Goal: Browse casually: Explore the website without a specific task or goal

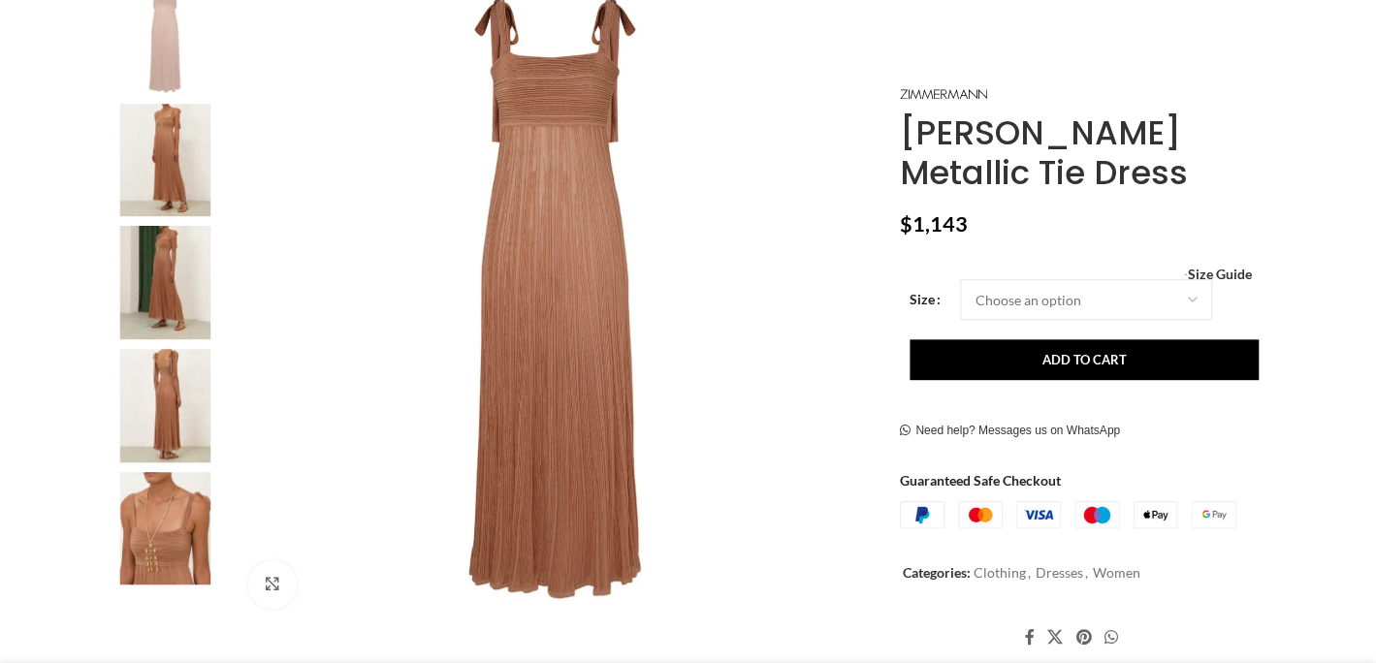
scroll to position [399, 0]
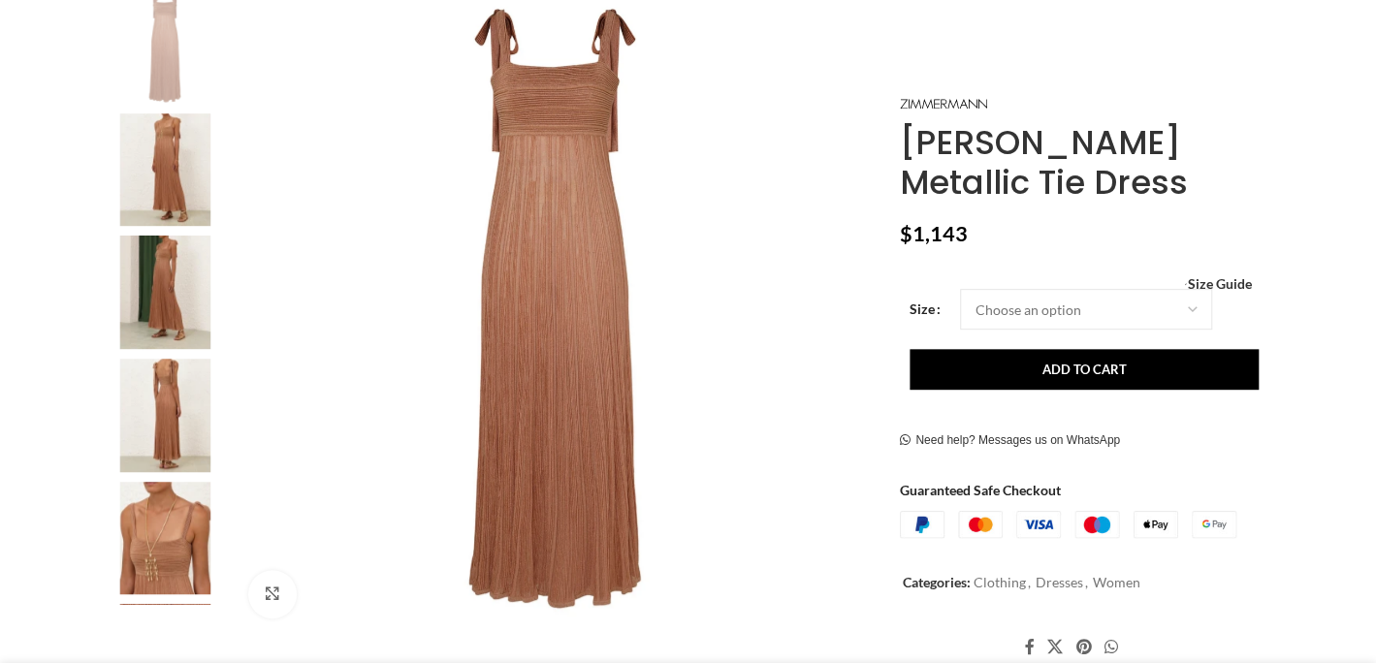
click at [153, 537] on img at bounding box center [165, 538] width 118 height 113
click at [165, 539] on img at bounding box center [165, 538] width 118 height 113
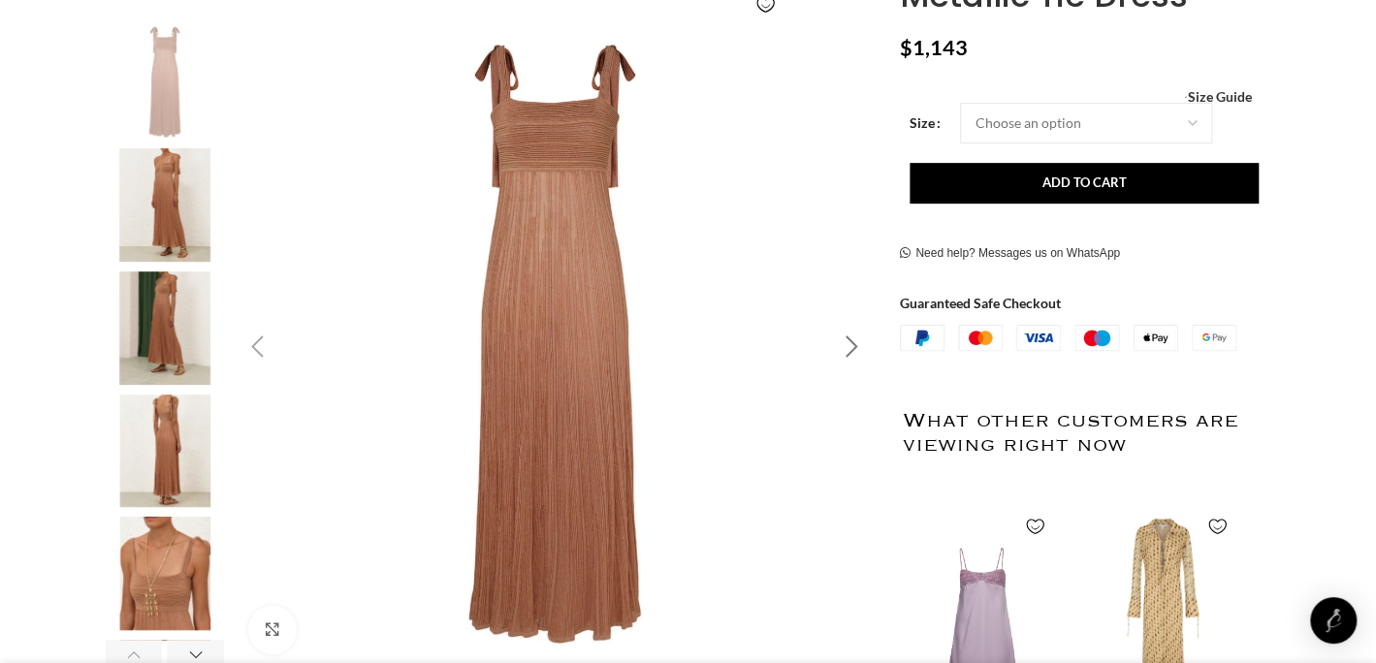
click at [849, 346] on div "Next slide" at bounding box center [851, 347] width 48 height 48
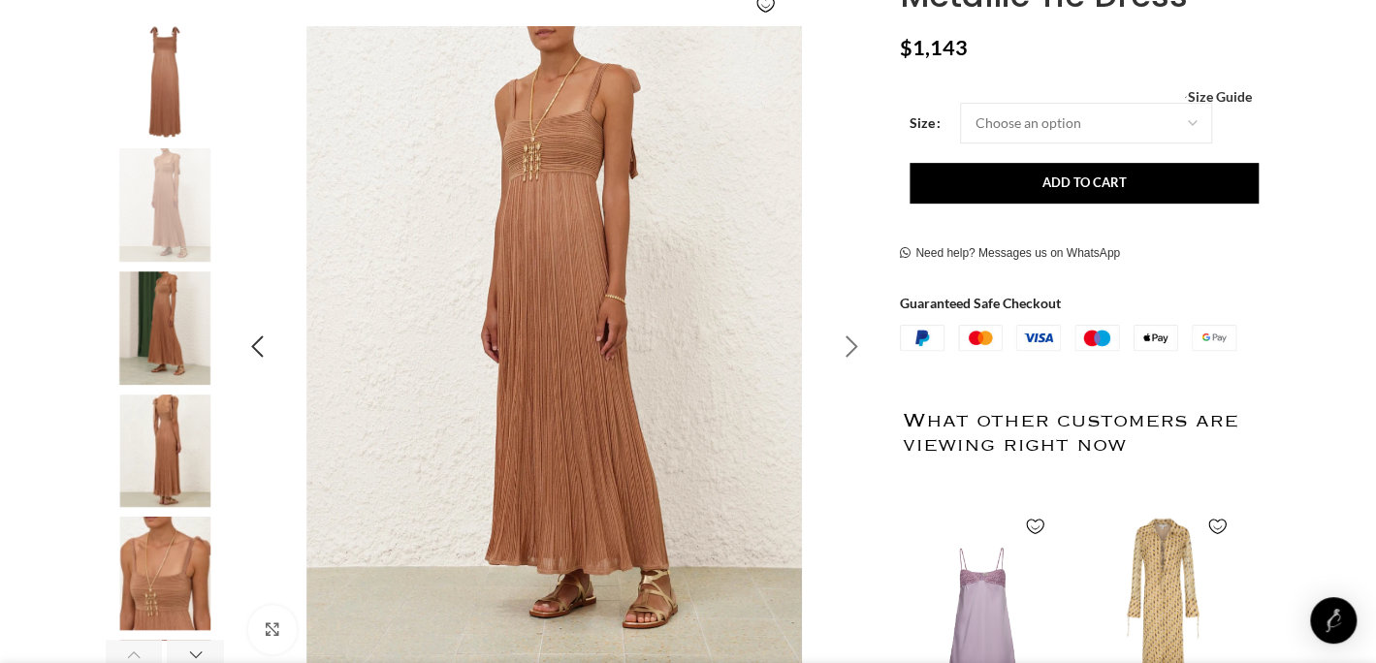
scroll to position [0, 204]
click at [849, 346] on div "Next slide" at bounding box center [851, 347] width 48 height 48
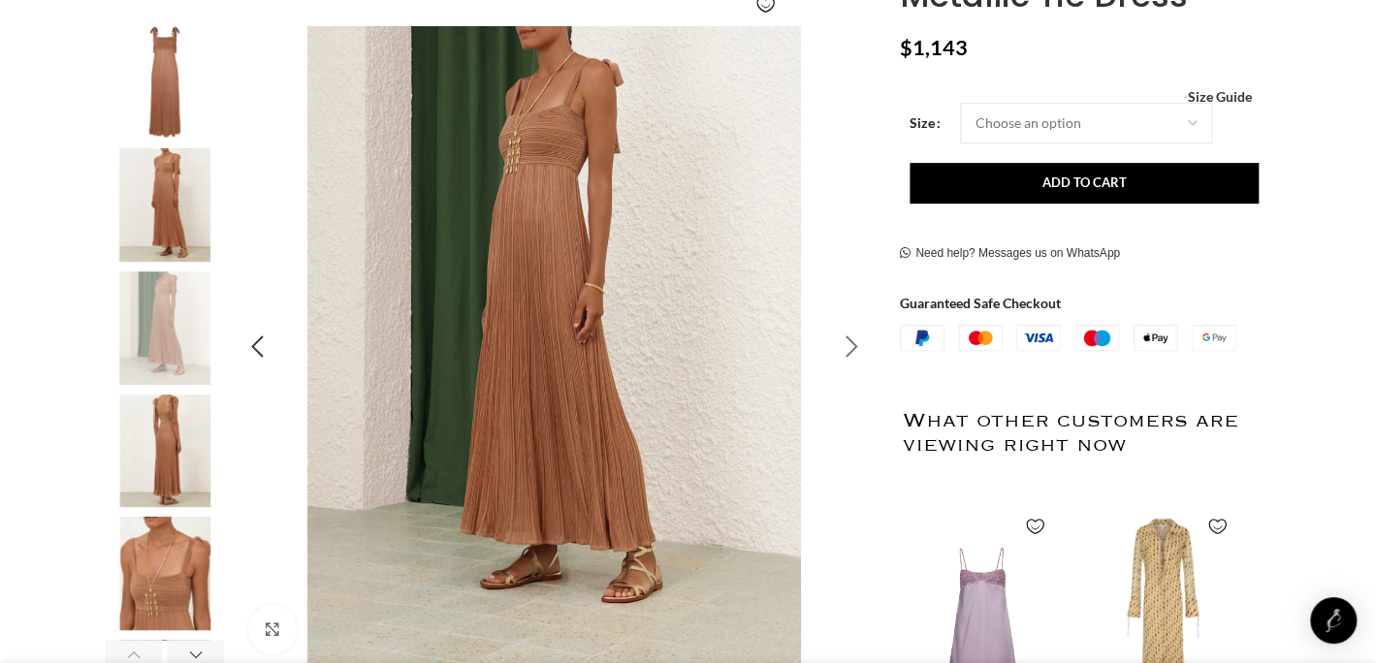
click at [847, 338] on div "Next slide" at bounding box center [851, 347] width 48 height 48
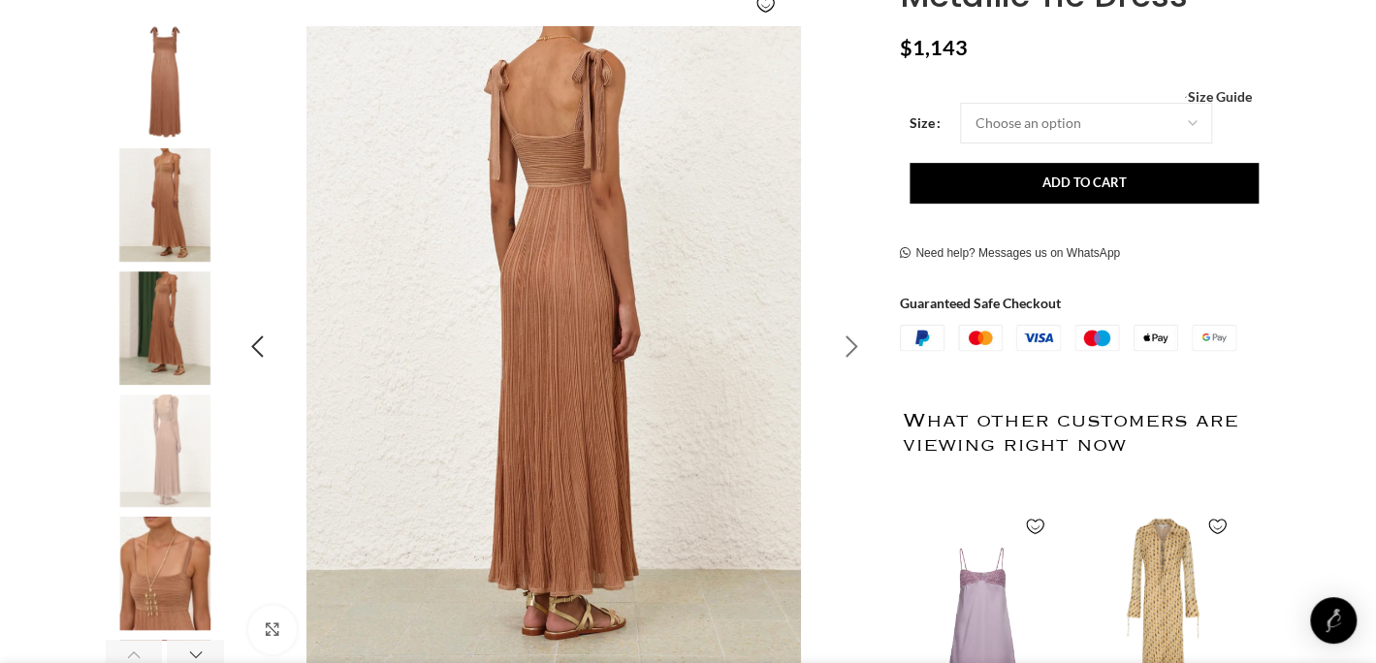
click at [847, 338] on div "Next slide" at bounding box center [851, 347] width 48 height 48
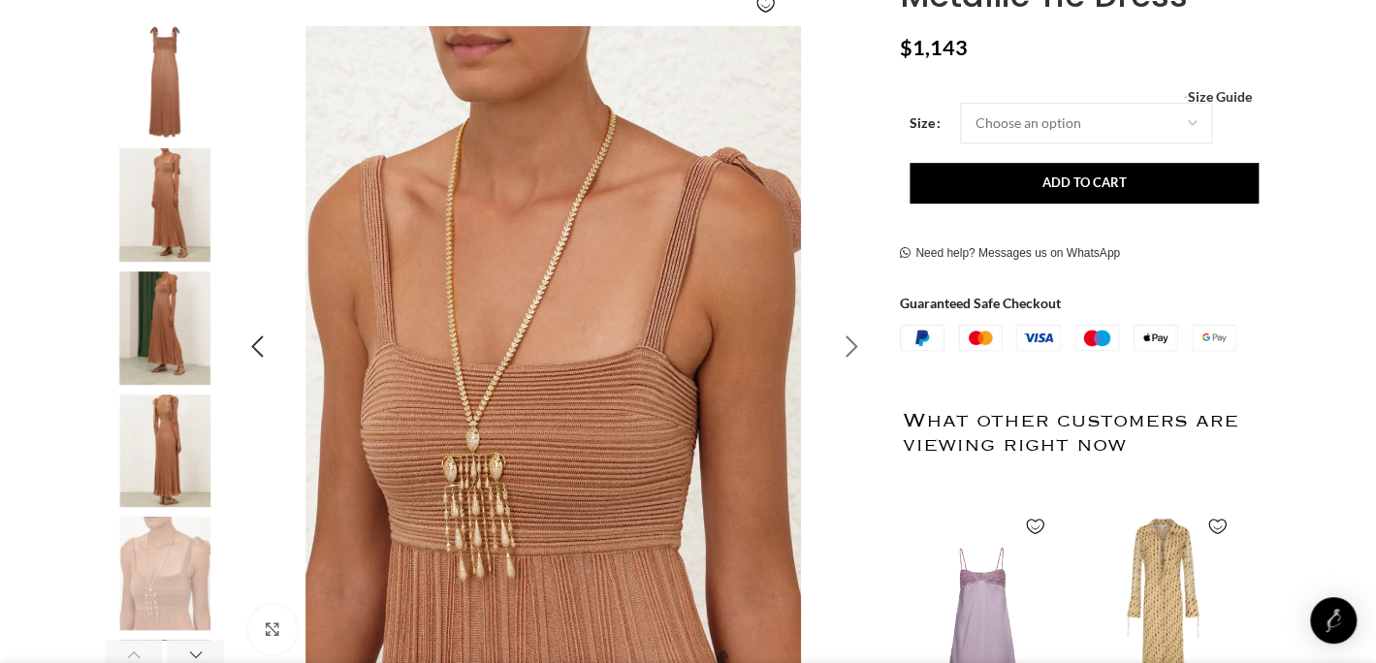
click at [847, 338] on div "Next slide" at bounding box center [851, 347] width 48 height 48
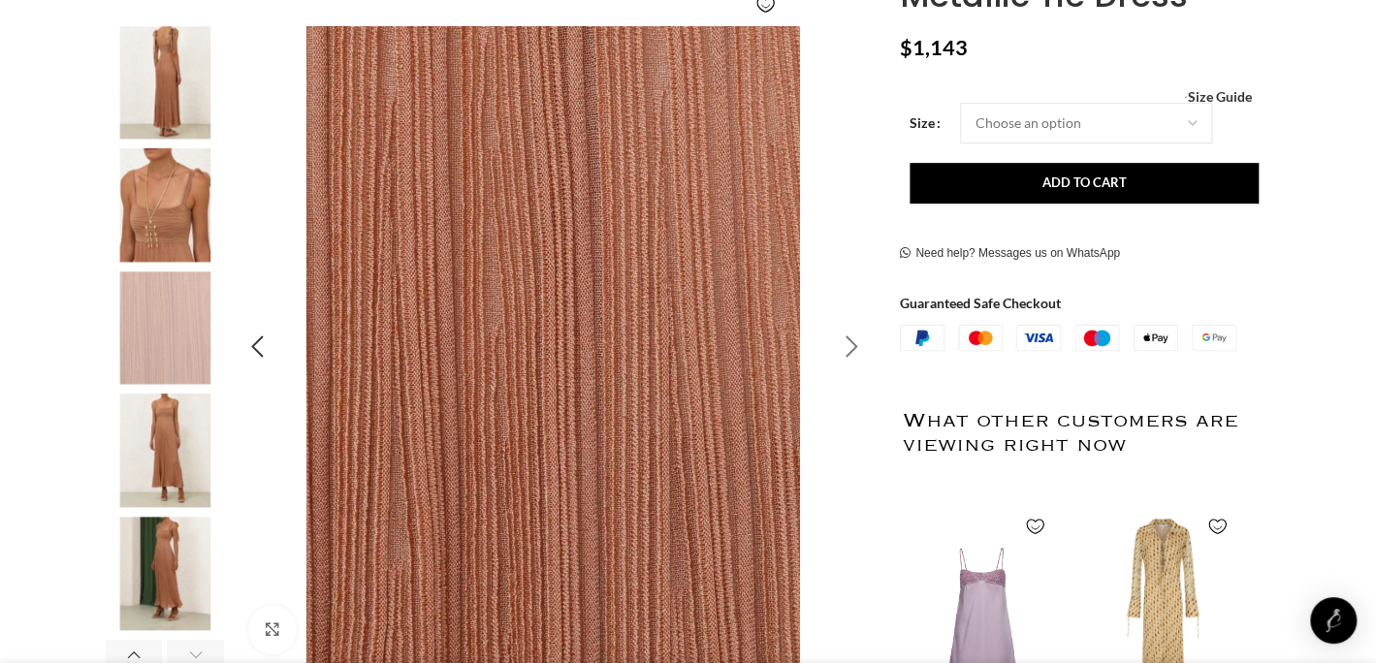
click at [847, 338] on div "Next slide" at bounding box center [851, 347] width 48 height 48
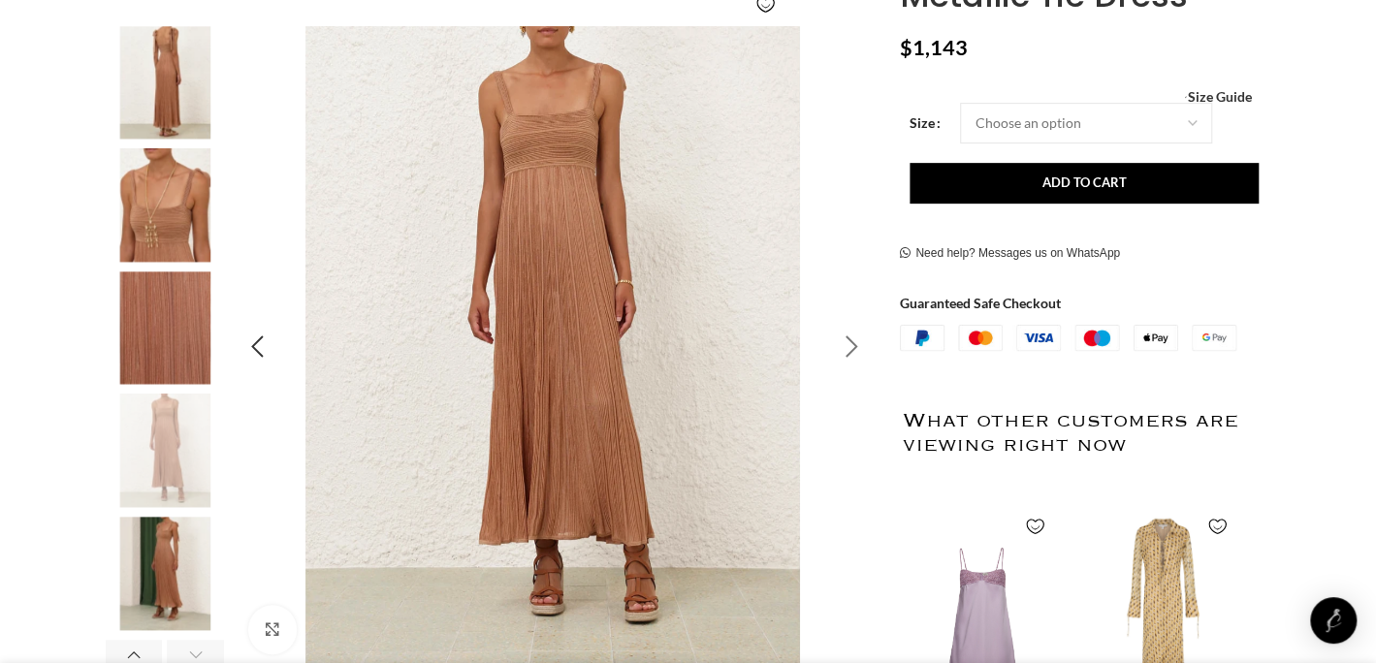
scroll to position [0, 407]
click at [847, 338] on div "Next slide" at bounding box center [851, 347] width 48 height 48
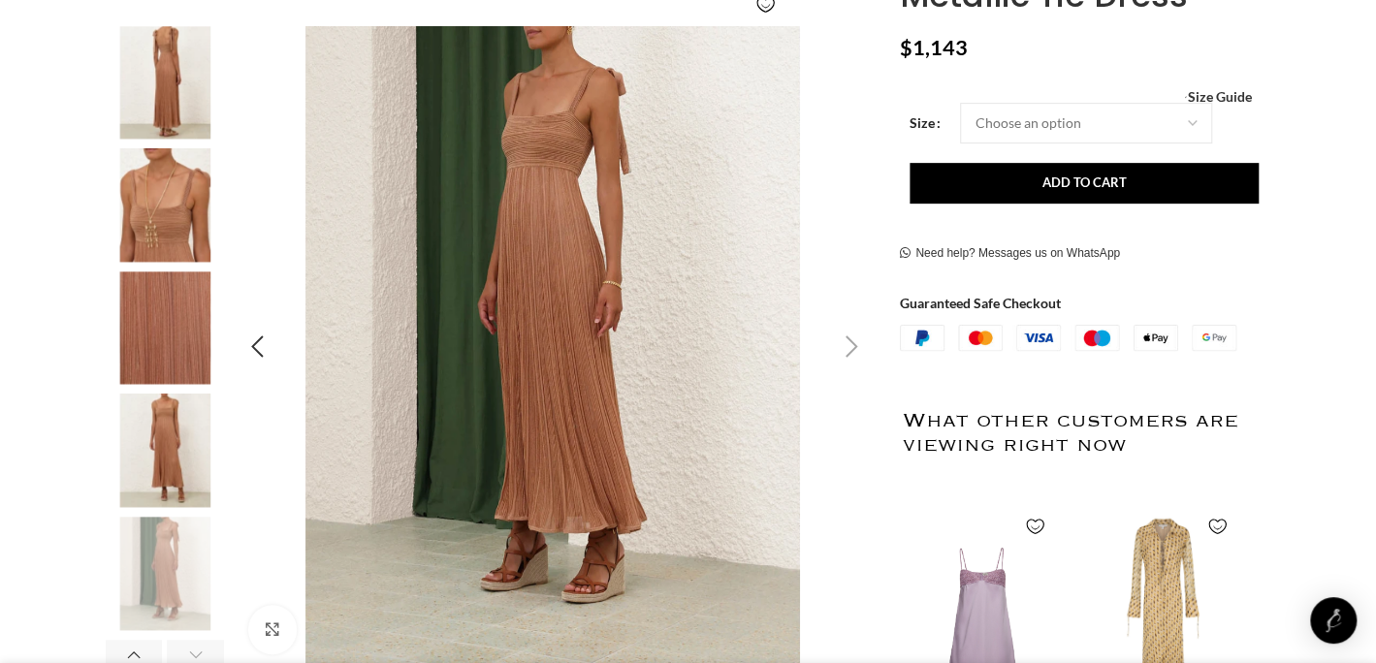
click at [847, 338] on div "Next slide" at bounding box center [851, 347] width 48 height 48
click at [852, 349] on div "Next slide" at bounding box center [851, 347] width 48 height 48
click at [852, 343] on div "Next slide" at bounding box center [851, 347] width 48 height 48
